Goal: Task Accomplishment & Management: Manage account settings

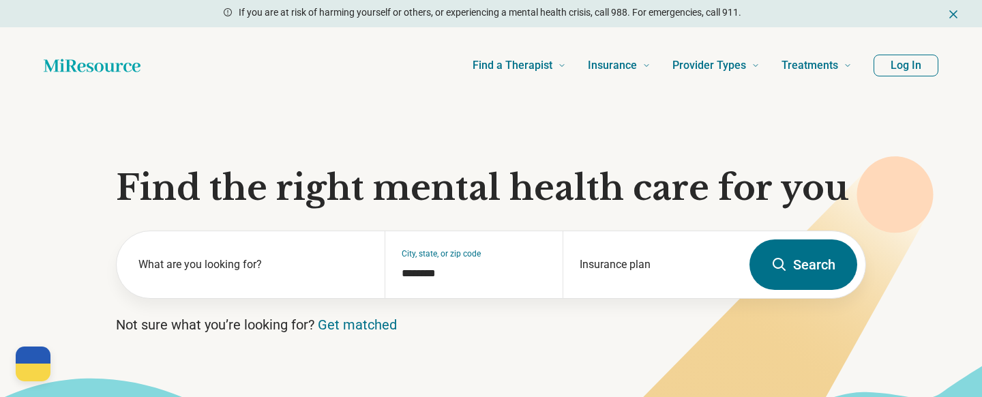
click at [910, 64] on button "Log In" at bounding box center [905, 66] width 65 height 22
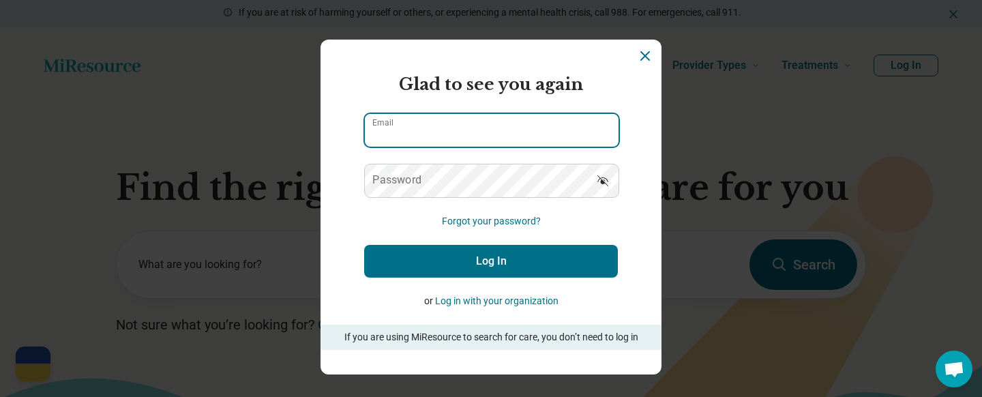
click at [477, 136] on input "Email" at bounding box center [492, 130] width 254 height 33
click at [451, 136] on input "**********" at bounding box center [492, 130] width 254 height 33
type input "**********"
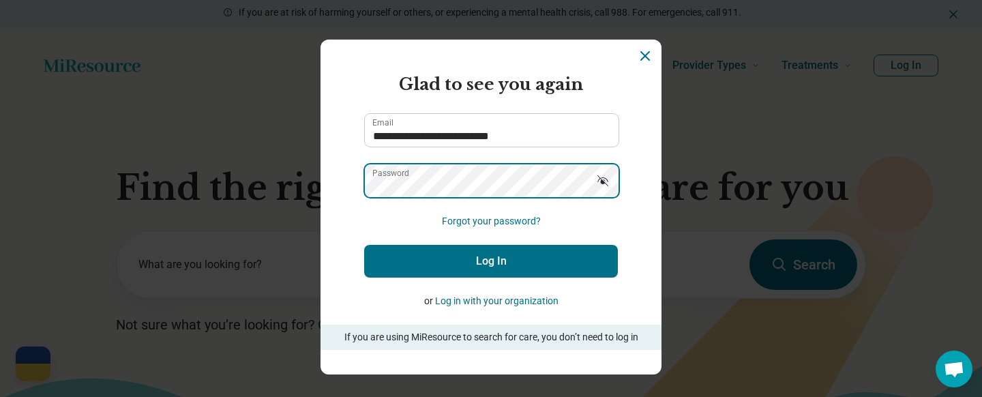
click at [364, 245] on button "Log In" at bounding box center [491, 261] width 254 height 33
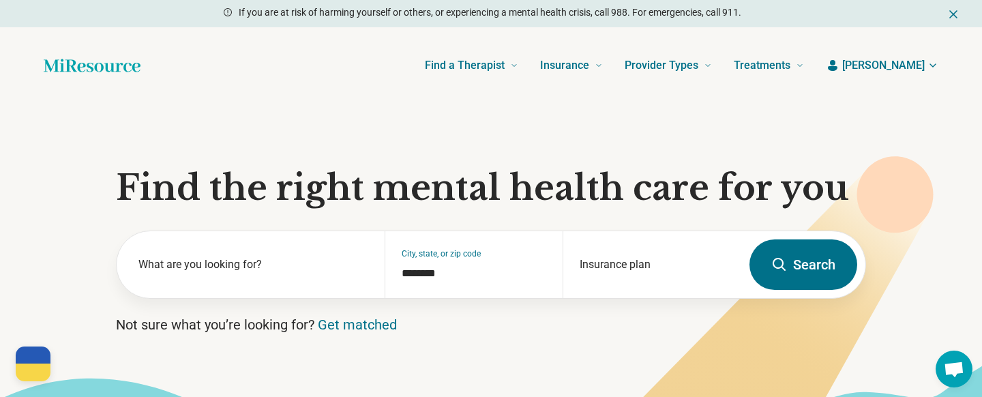
click at [901, 67] on span "[PERSON_NAME]" at bounding box center [883, 65] width 82 height 16
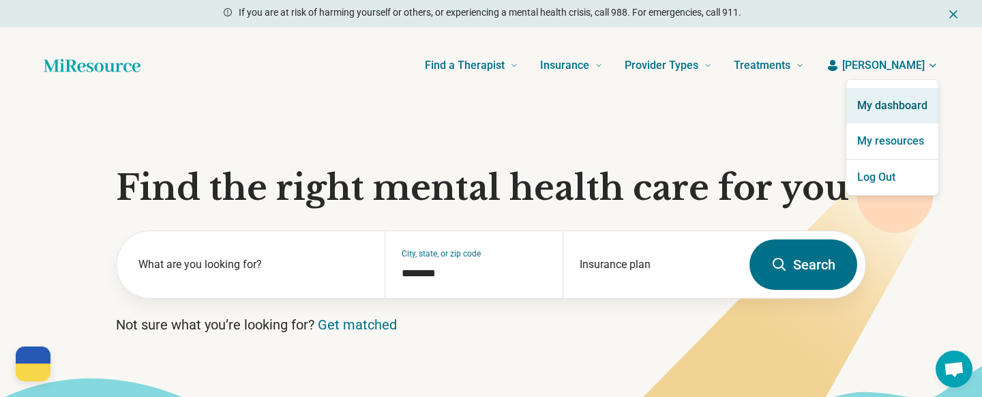
click at [892, 109] on link "My dashboard" at bounding box center [892, 105] width 92 height 35
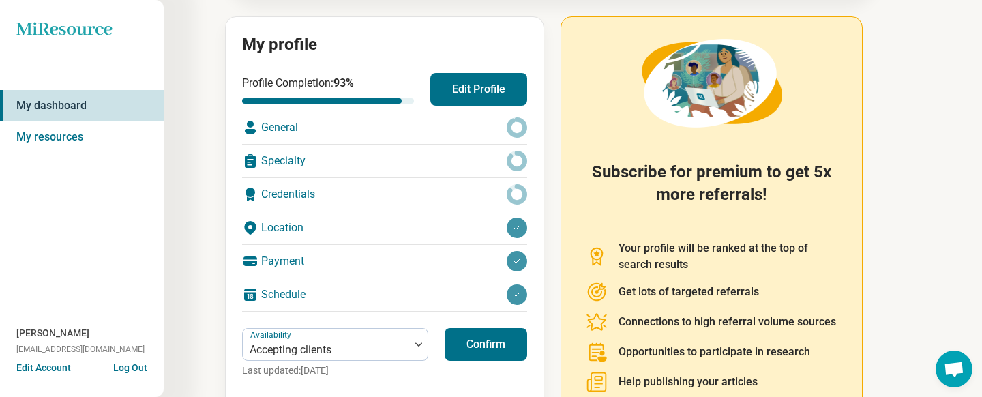
scroll to position [140, 0]
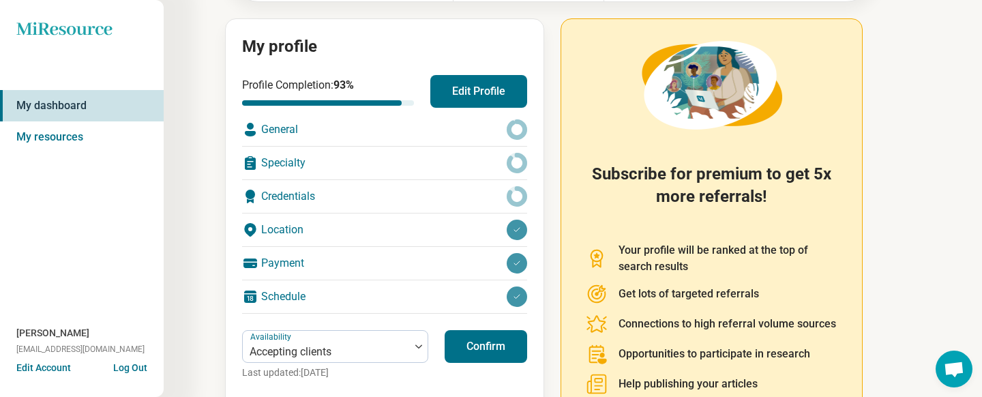
click at [496, 80] on button "Edit Profile" at bounding box center [478, 91] width 97 height 33
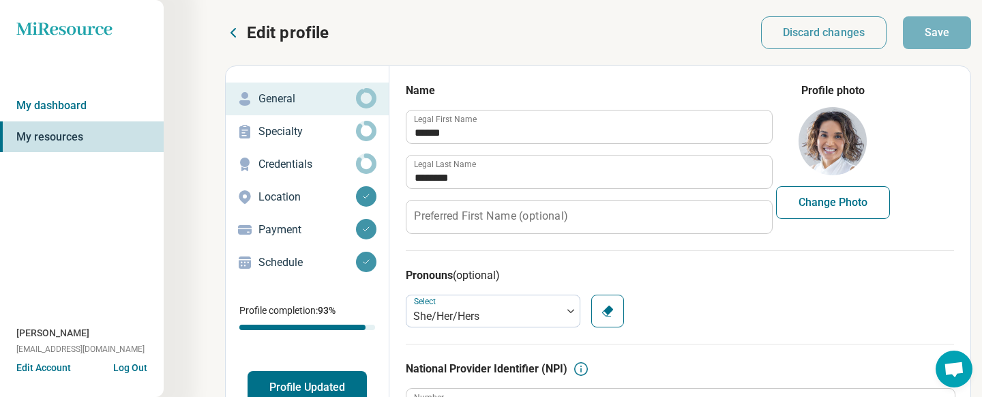
click at [298, 127] on p "Specialty" at bounding box center [306, 131] width 97 height 16
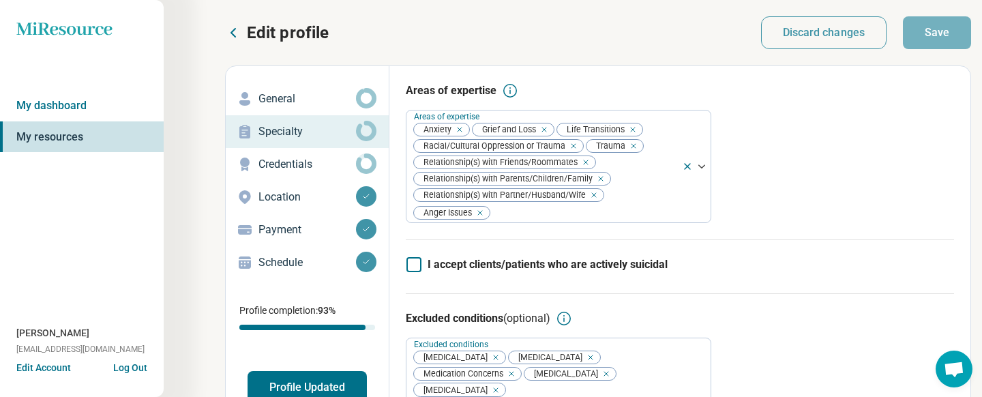
click at [313, 162] on p "Credentials" at bounding box center [306, 164] width 97 height 16
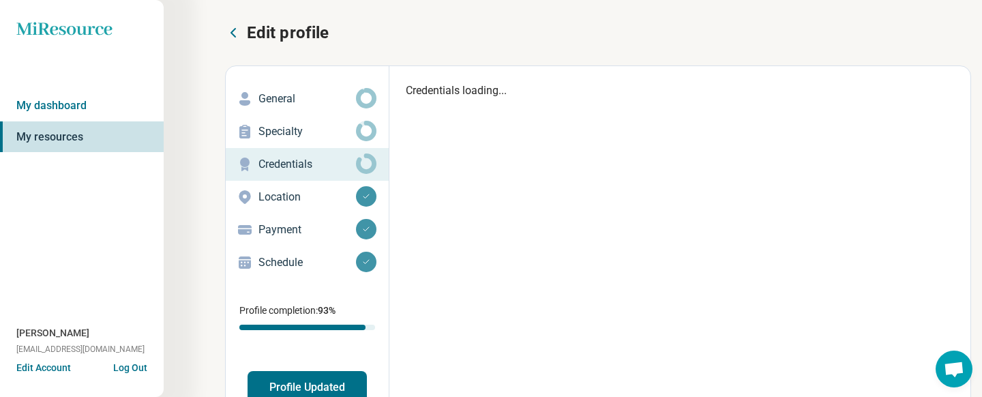
type textarea "*"
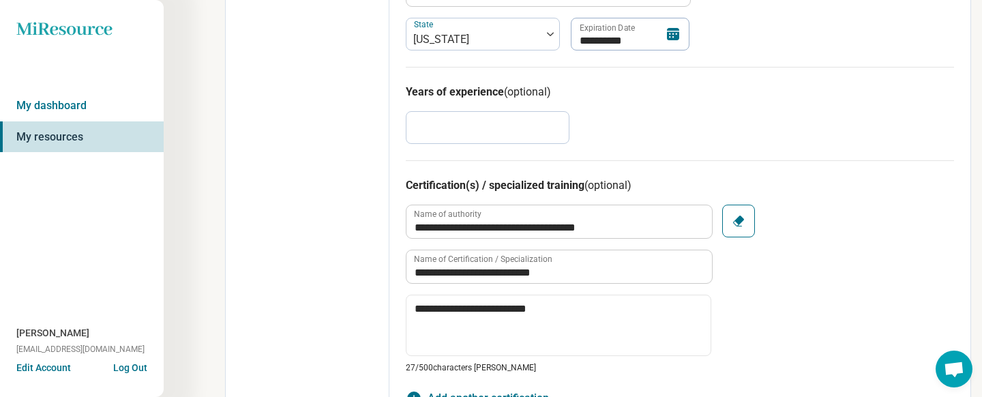
scroll to position [668, 0]
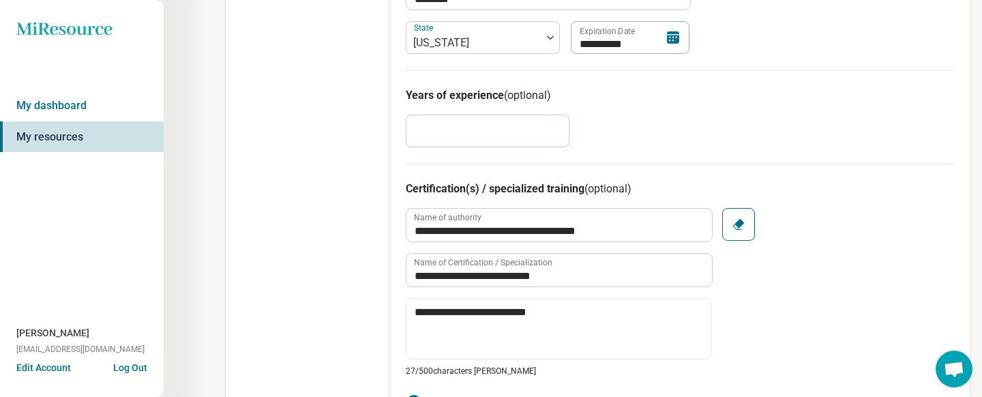
drag, startPoint x: 434, startPoint y: 130, endPoint x: 363, endPoint y: 125, distance: 71.1
click at [363, 125] on div "**********" at bounding box center [598, 270] width 746 height 1747
type input "*"
type textarea "*"
type input "*"
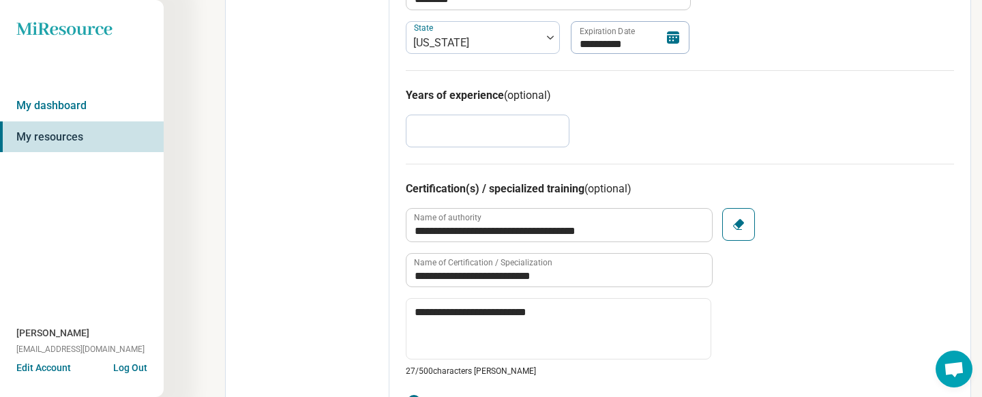
click at [385, 162] on div "Edit profile General Specialty Credentials Location Payment Schedule Profile co…" at bounding box center [308, 270] width 164 height 1745
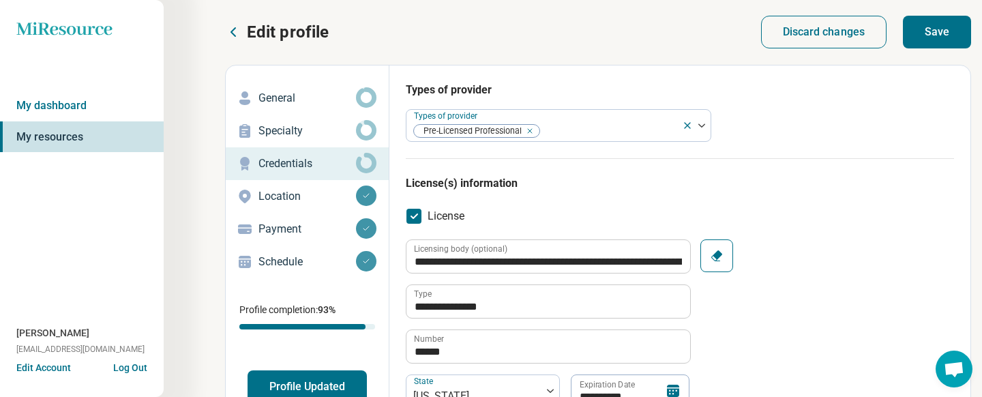
scroll to position [0, 0]
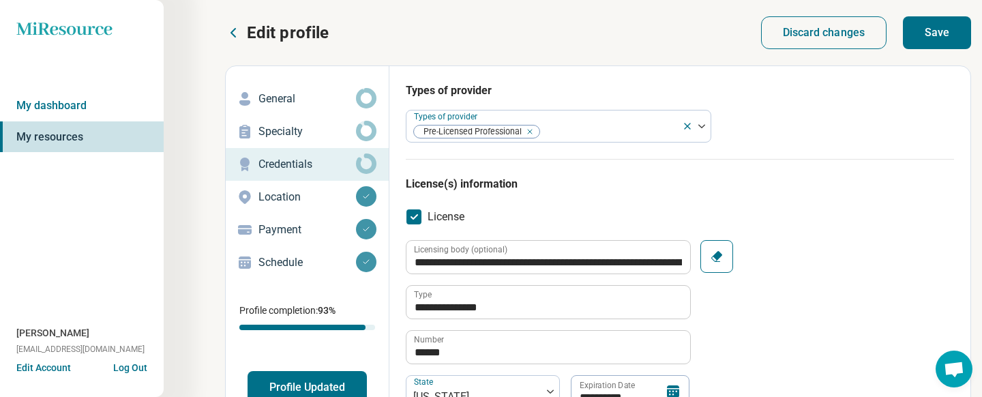
click at [927, 20] on button "Save" at bounding box center [937, 32] width 68 height 33
click at [346, 199] on p "Location" at bounding box center [306, 197] width 97 height 16
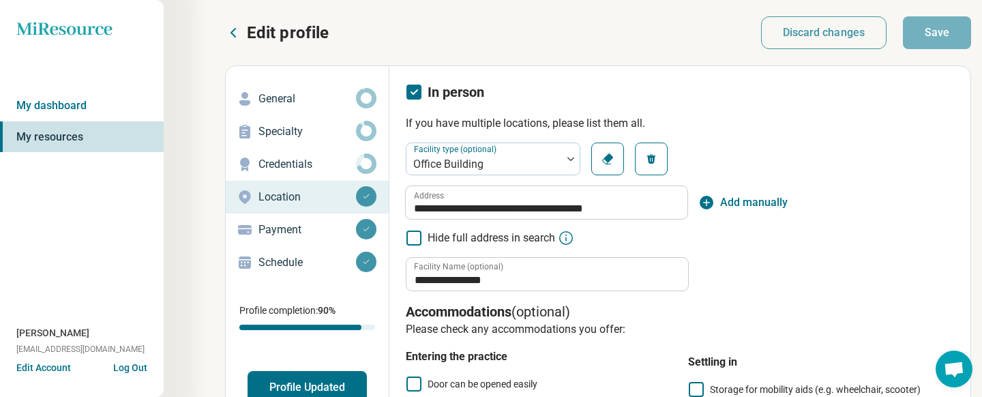
click at [288, 234] on p "Payment" at bounding box center [306, 230] width 97 height 16
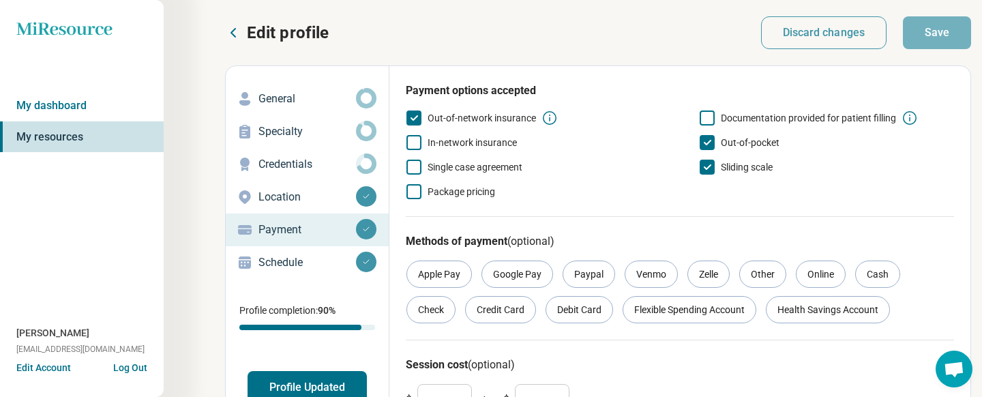
click at [282, 265] on p "Schedule" at bounding box center [306, 262] width 97 height 16
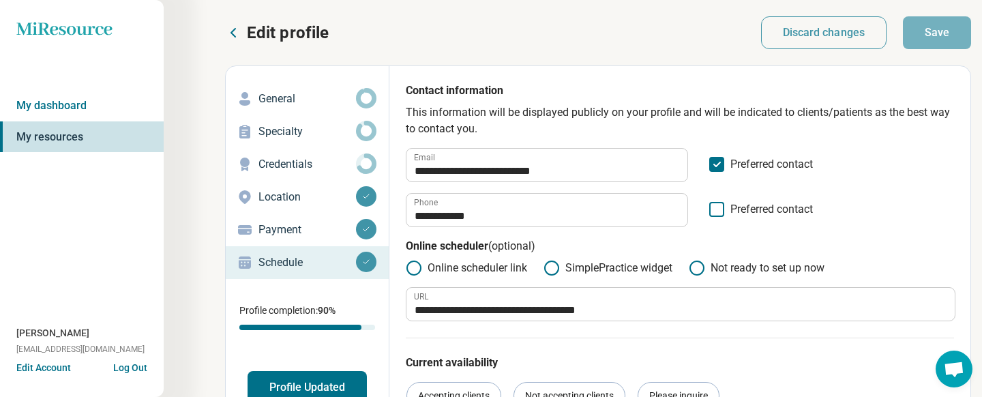
click at [311, 239] on div "Payment" at bounding box center [307, 230] width 141 height 22
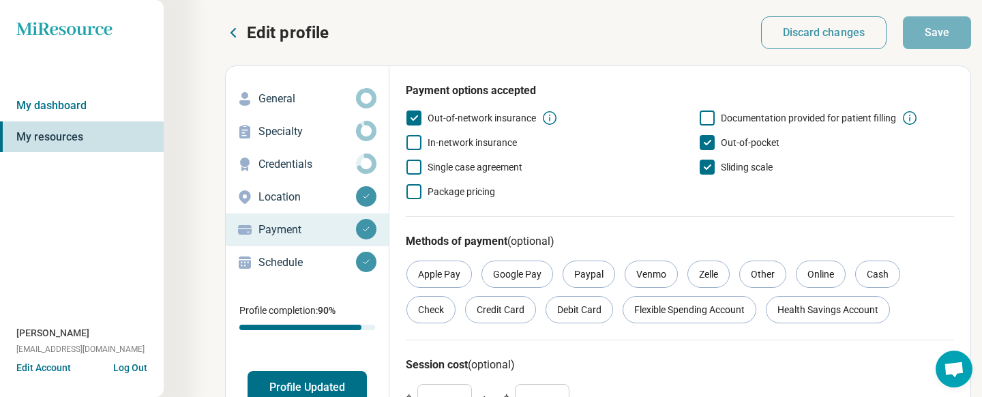
click at [302, 100] on p "General" at bounding box center [306, 99] width 97 height 16
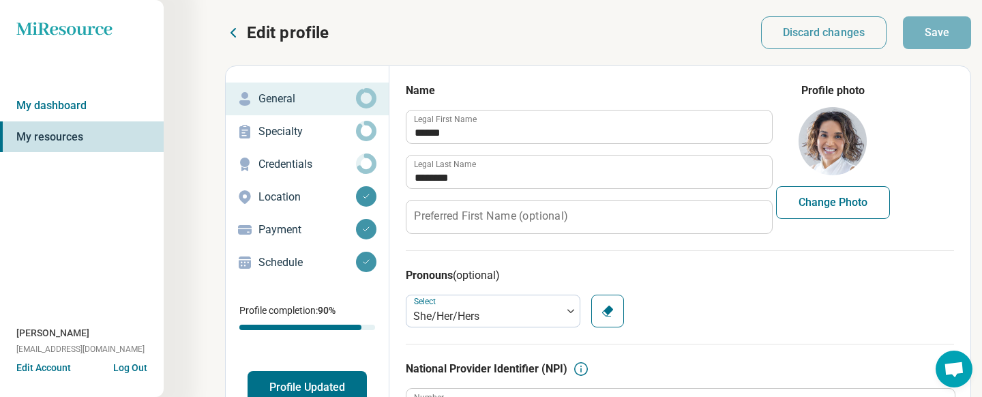
click at [310, 136] on p "Specialty" at bounding box center [306, 131] width 97 height 16
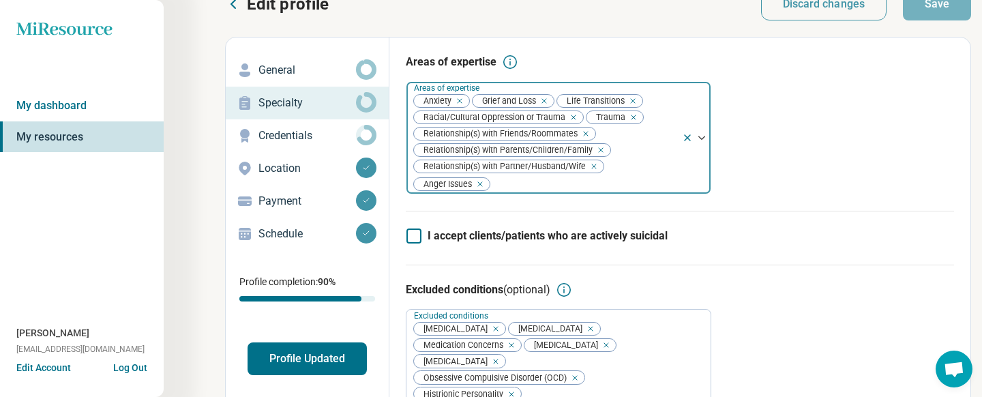
scroll to position [28, 0]
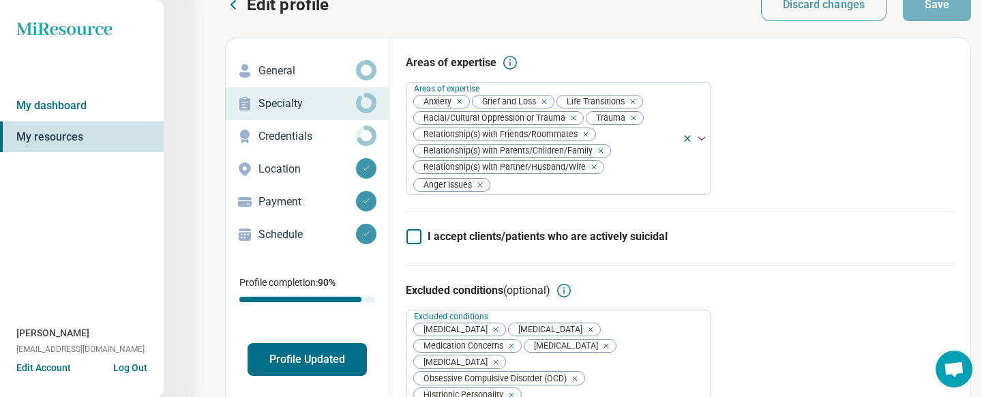
click at [318, 76] on p "General" at bounding box center [306, 71] width 97 height 16
type textarea "*"
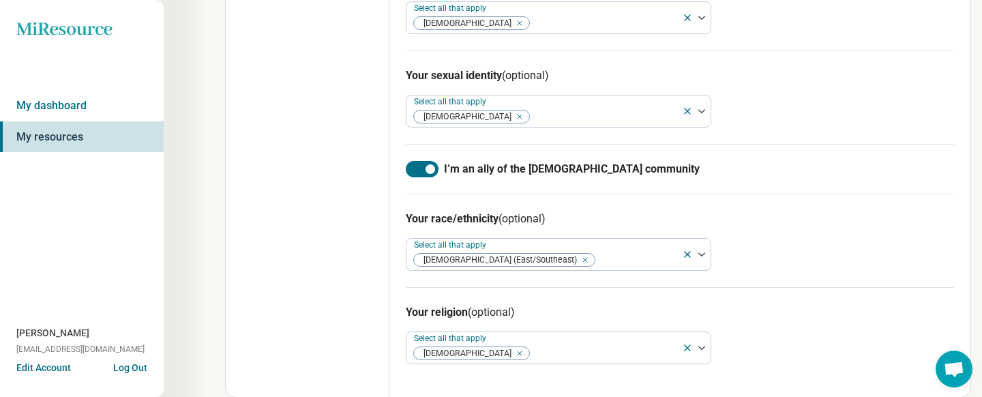
scroll to position [1122, 0]
click at [91, 96] on link "My dashboard" at bounding box center [82, 105] width 164 height 31
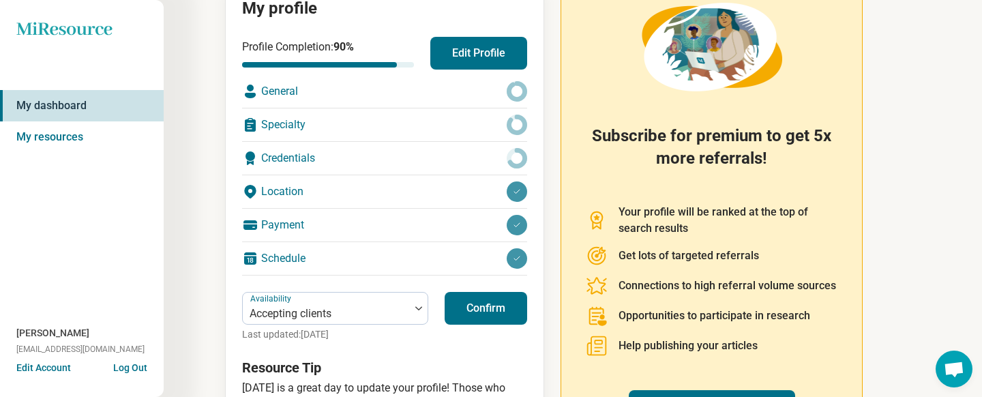
scroll to position [143, 0]
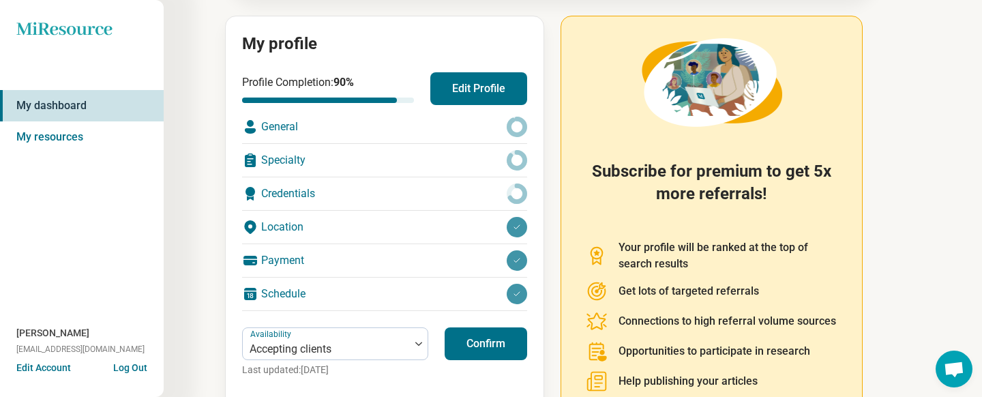
click at [475, 346] on button "Confirm" at bounding box center [486, 343] width 82 height 33
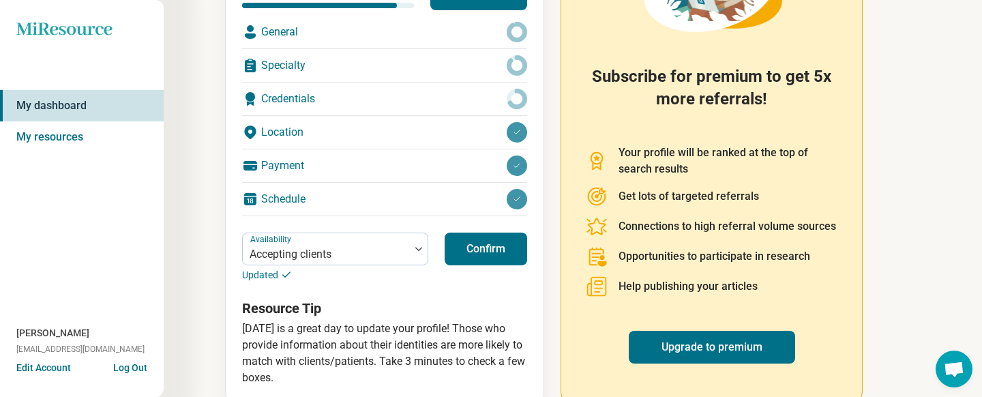
scroll to position [262, 0]
